Goal: Information Seeking & Learning: Learn about a topic

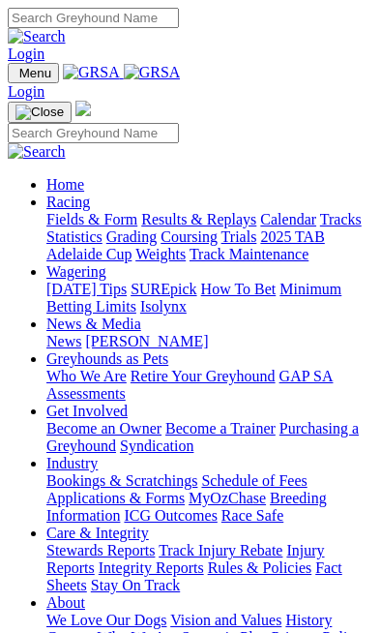
scroll to position [670, 0]
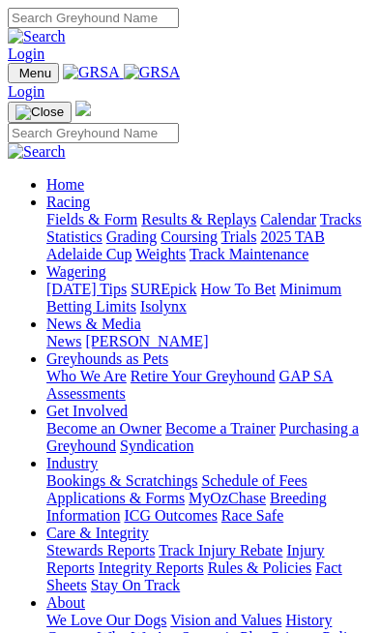
scroll to position [670, 0]
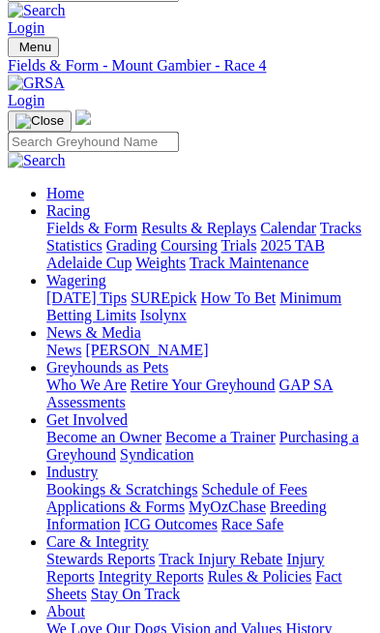
scroll to position [25, 0]
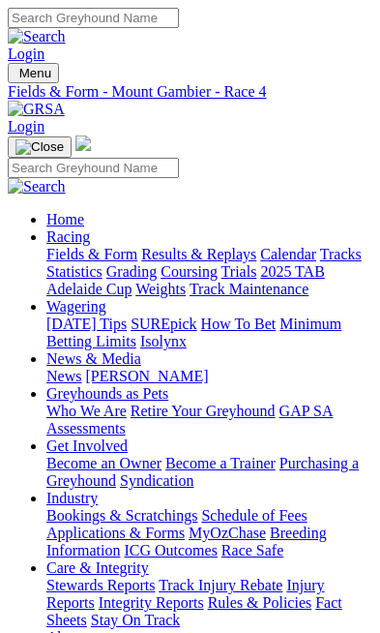
scroll to position [26, 0]
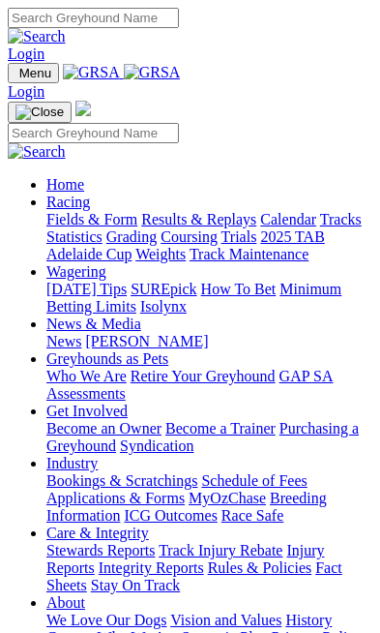
scroll to position [670, 0]
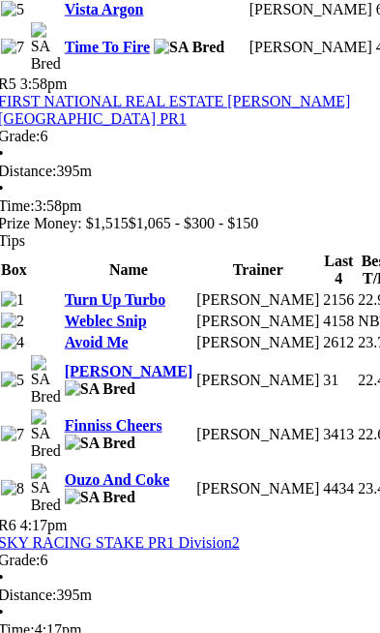
scroll to position [2672, 10]
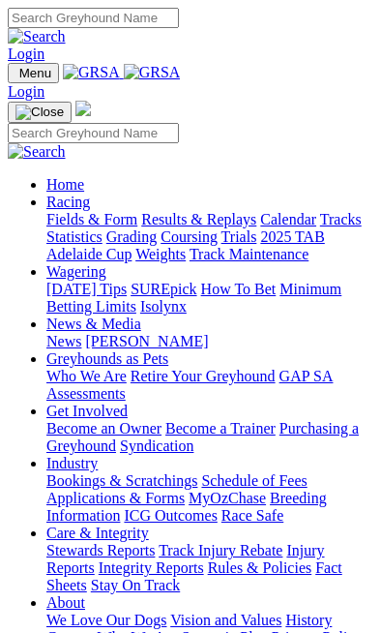
scroll to position [826, 0]
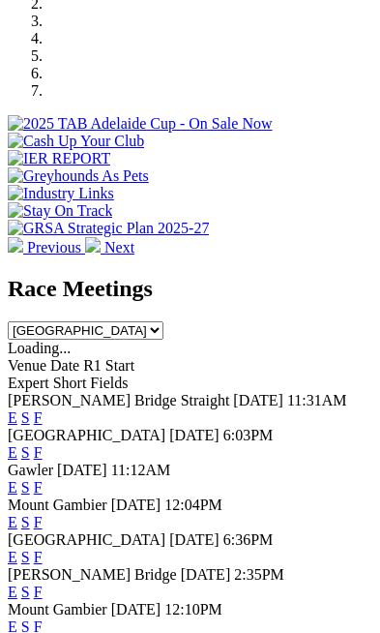
click at [43, 619] on link "F" at bounding box center [38, 627] width 9 height 16
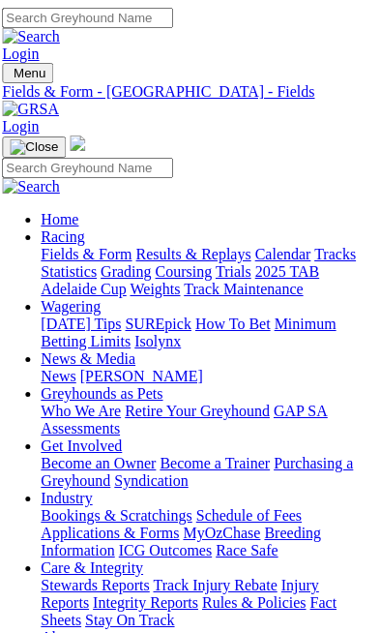
scroll to position [0, 5]
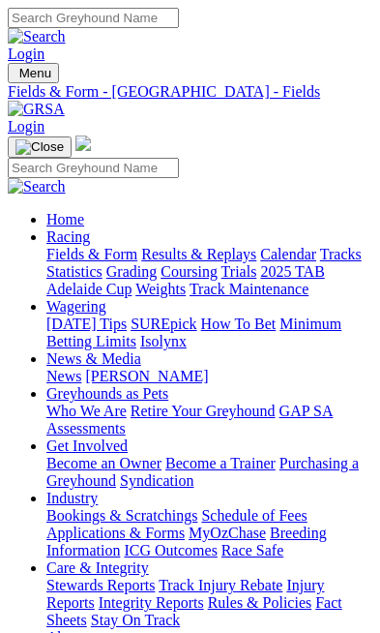
scroll to position [0, 127]
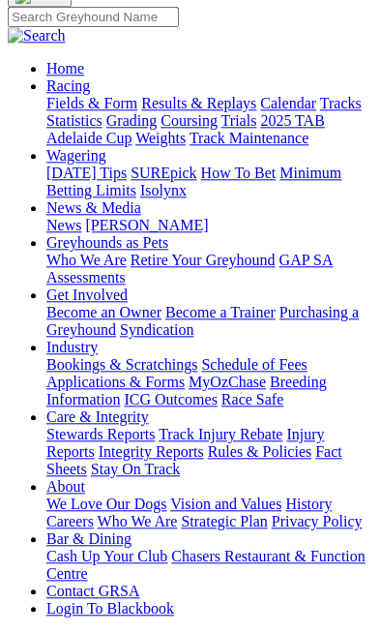
scroll to position [154, 0]
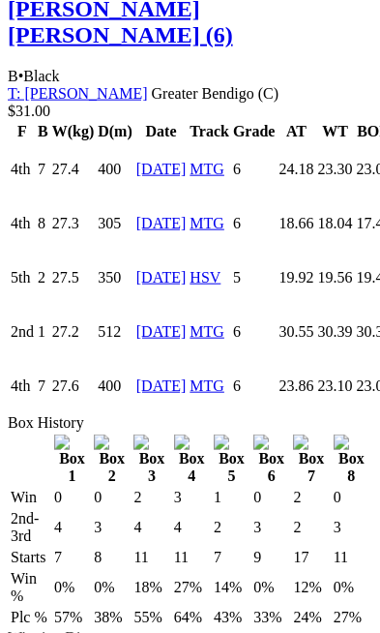
scroll to position [2071, 0]
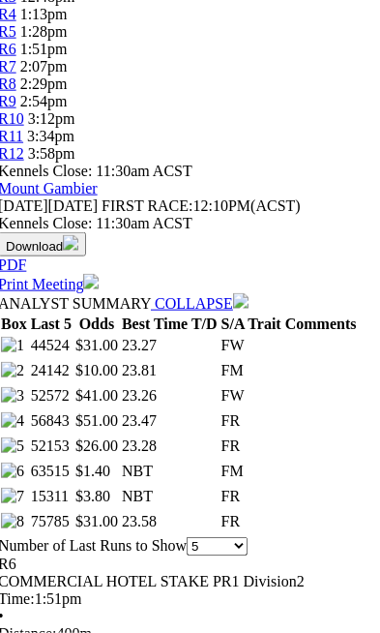
scroll to position [982, 10]
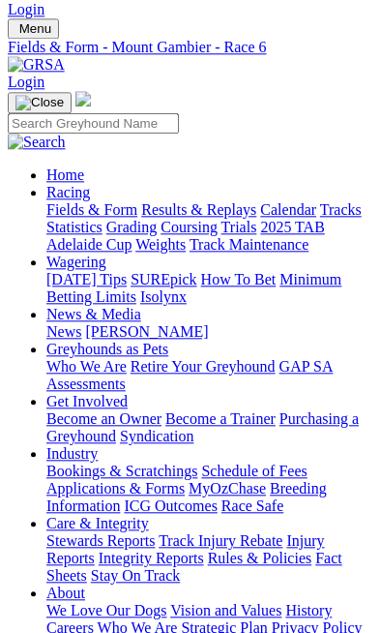
scroll to position [0, 0]
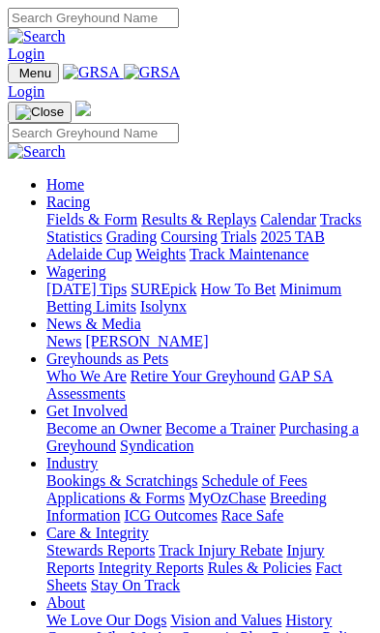
click at [15, 77] on img "Toggle navigation" at bounding box center [15, 77] width 0 height 0
click at [90, 208] on link "Racing" at bounding box center [68, 202] width 44 height 16
click at [137, 227] on link "Fields & Form" at bounding box center [91, 219] width 91 height 16
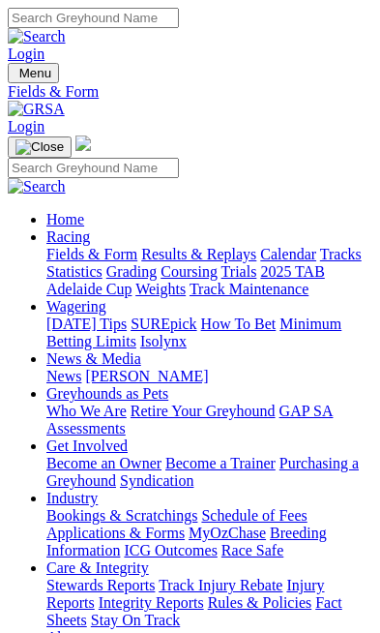
click at [15, 77] on img "Toggle navigation" at bounding box center [15, 77] width 0 height 0
click at [90, 242] on img at bounding box center [90, 242] width 0 height 0
click at [136, 350] on link "News & Media" at bounding box center [93, 358] width 95 height 16
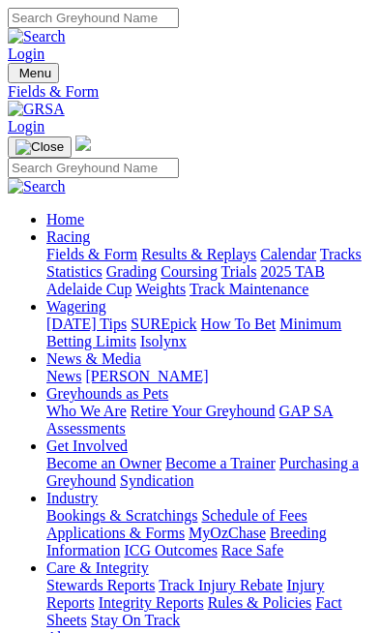
scroll to position [0, 0]
click at [146, 384] on link "[PERSON_NAME]" at bounding box center [146, 376] width 123 height 16
